Goal: Information Seeking & Learning: Learn about a topic

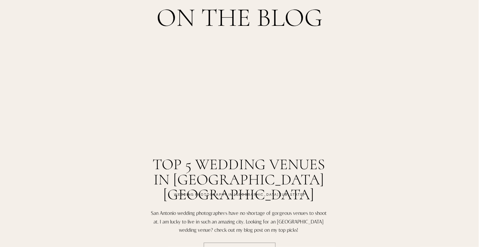
scroll to position [1187, 0]
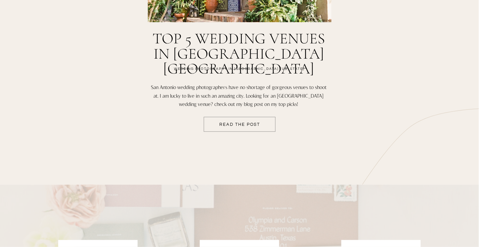
click at [241, 127] on p "READ THE POST" at bounding box center [239, 126] width 71 height 6
click at [249, 38] on h3 "top 5 wedding venues in San antonio tx" at bounding box center [239, 49] width 183 height 36
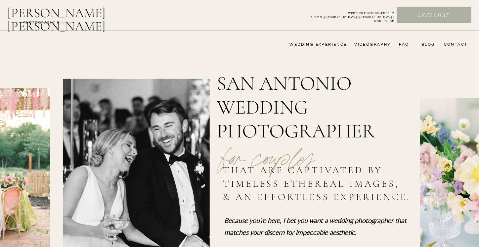
click at [403, 45] on nav "FAQ" at bounding box center [402, 44] width 13 height 5
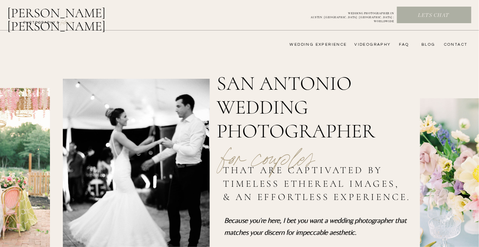
scroll to position [1187, 0]
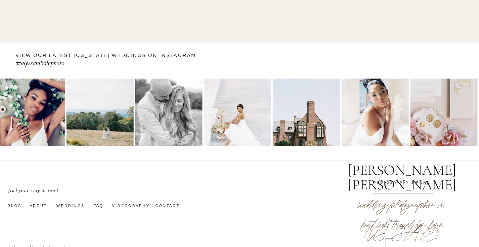
scroll to position [464, 0]
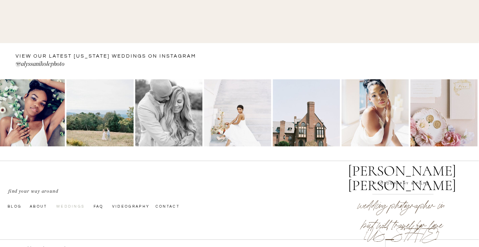
click at [73, 206] on nav "Weddings" at bounding box center [71, 205] width 31 height 5
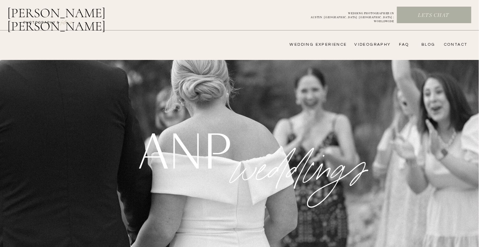
drag, startPoint x: 0, startPoint y: 0, endPoint x: 247, endPoint y: 87, distance: 261.7
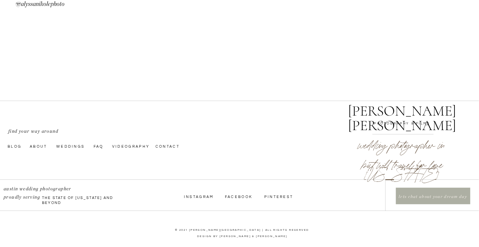
scroll to position [2492, 0]
